Goal: Transaction & Acquisition: Purchase product/service

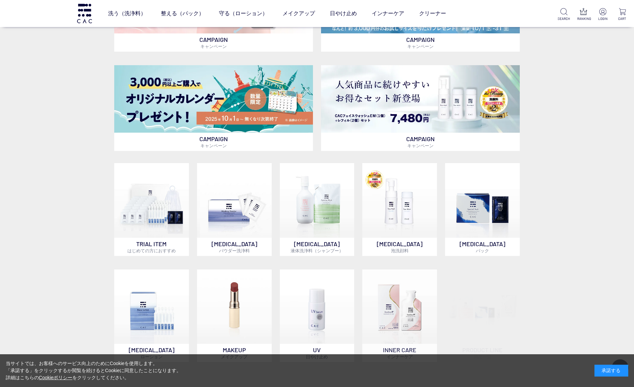
scroll to position [307, 0]
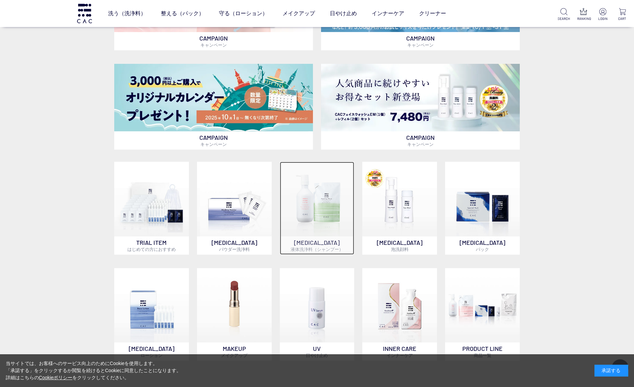
click at [333, 211] on img at bounding box center [317, 199] width 75 height 75
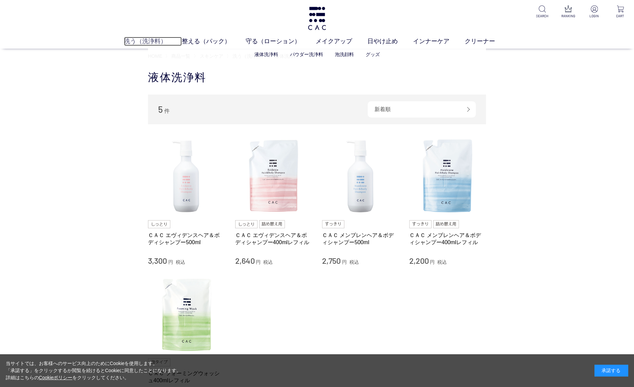
click at [157, 41] on link "洗う（洗浄料）" at bounding box center [153, 41] width 58 height 9
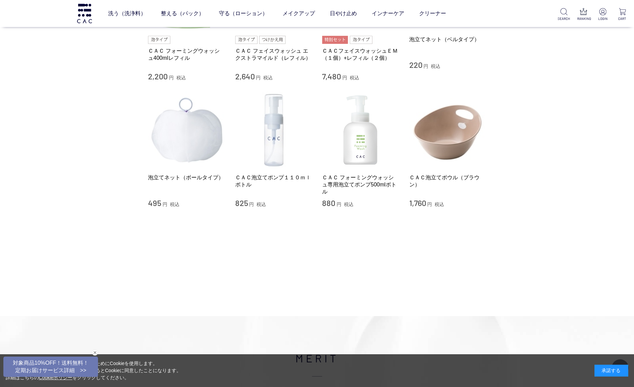
scroll to position [500, 0]
click at [352, 182] on link "ＣＡＣ フォーミングウォッシュ専用泡立てポンプ500mlボトル" at bounding box center [360, 186] width 77 height 22
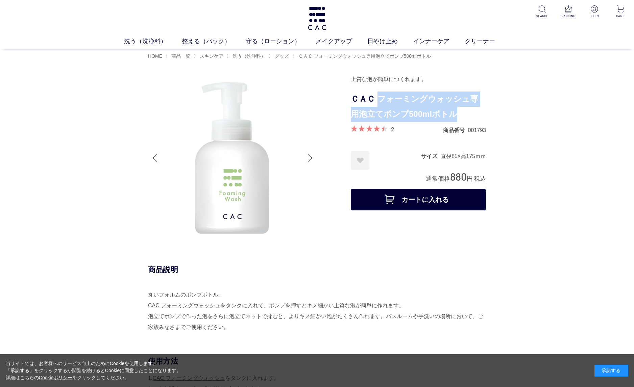
drag, startPoint x: 376, startPoint y: 98, endPoint x: 479, endPoint y: 107, distance: 102.8
click at [479, 107] on h1 "ＣＡＣ フォーミングウォッシュ専用泡立てポンプ500mlボトル" at bounding box center [418, 107] width 135 height 30
copy h1 "フォーミングウォッシュ専用泡立てポンプ500mlボトル"
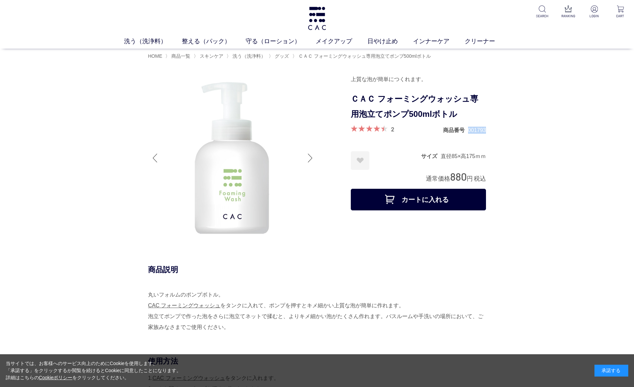
drag, startPoint x: 466, startPoint y: 129, endPoint x: 491, endPoint y: 129, distance: 24.3
copy dl "商品番号 001793"
